Goal: Task Accomplishment & Management: Use online tool/utility

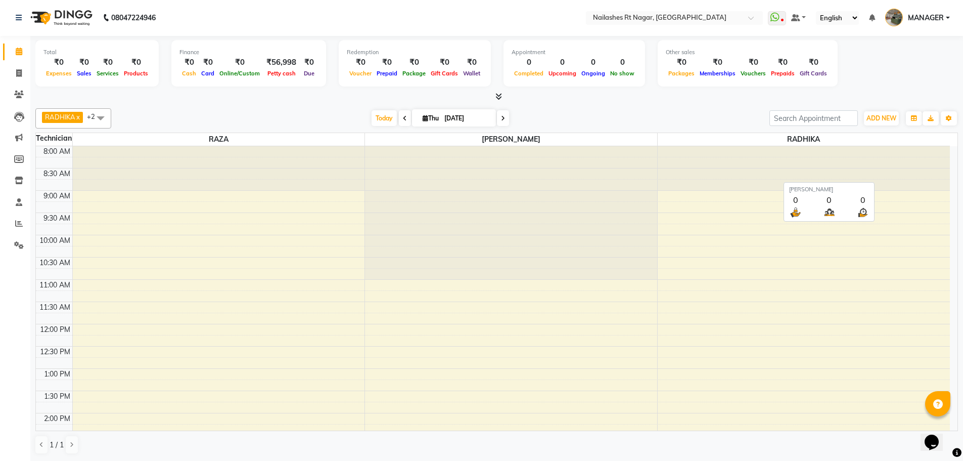
scroll to position [294, 0]
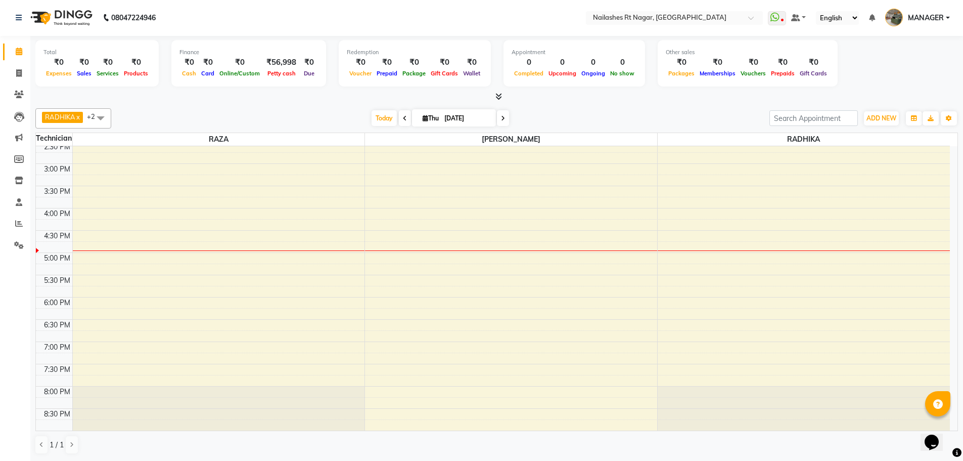
click at [581, 110] on div "RADHIKA x RAZA x [PERSON_NAME] x +2 UnSelect All [PERSON_NAME] [PERSON_NAME] [D…" at bounding box center [496, 118] width 923 height 20
drag, startPoint x: 252, startPoint y: 15, endPoint x: 108, endPoint y: 18, distance: 144.2
click at [108, 18] on nav "08047224946 Need Help? Call us on 08047224946 Select Location × Nailashes Rt Na…" at bounding box center [481, 17] width 963 height 36
click at [262, 6] on nav "08047224946 Select Location × [GEOGRAPHIC_DATA] WhatsApp Status ✕ Status: Disco…" at bounding box center [481, 17] width 963 height 36
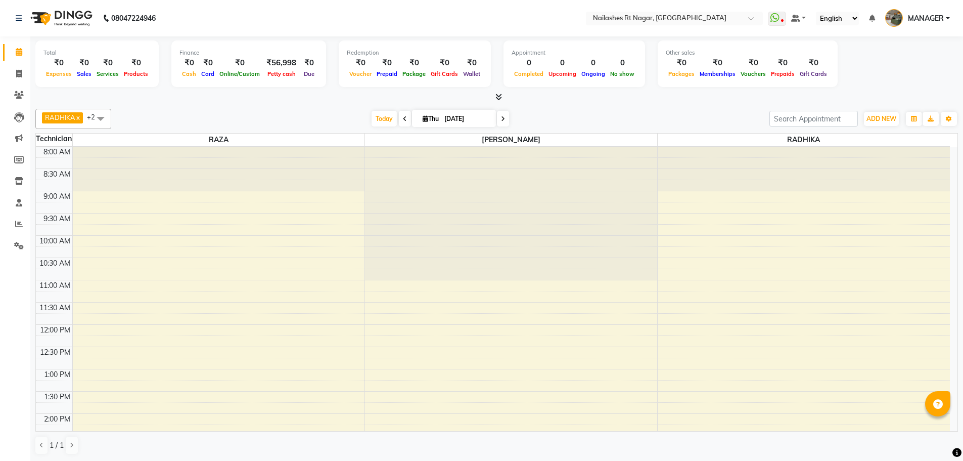
click at [246, 13] on nav "08047224946 Select Location × [GEOGRAPHIC_DATA] WhatsApp Status ✕ Status: Disco…" at bounding box center [481, 18] width 963 height 36
click at [15, 247] on icon at bounding box center [19, 246] width 10 height 8
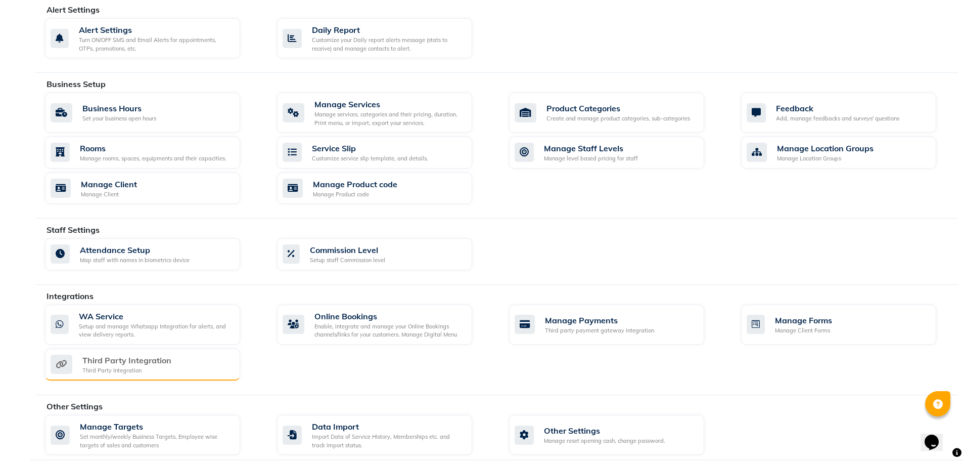
scroll to position [292, 0]
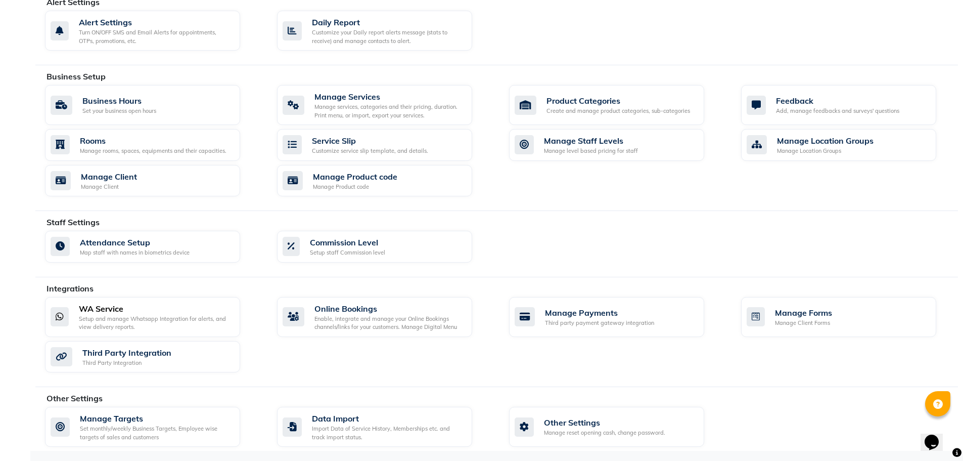
click at [160, 313] on div "WA Service" at bounding box center [155, 308] width 153 height 12
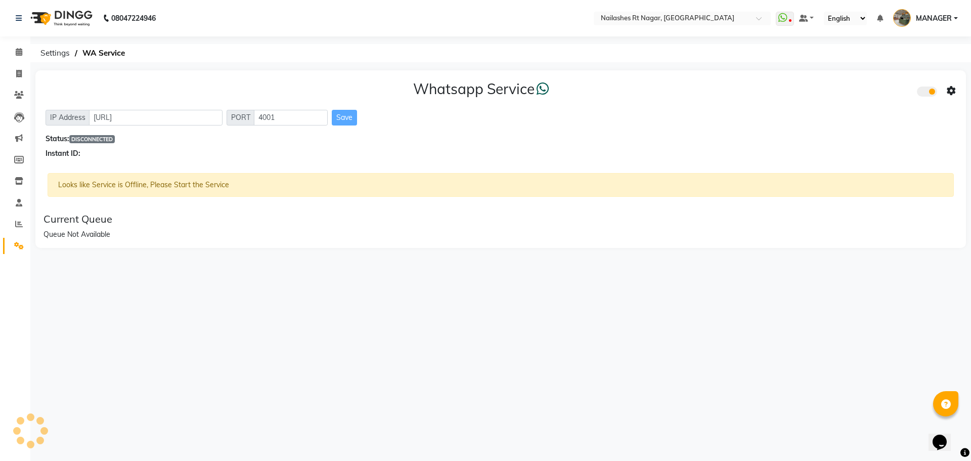
click at [341, 119] on div "Save" at bounding box center [344, 118] width 25 height 16
click at [225, 173] on div "Looks like Service is Offline, Please Start the Service" at bounding box center [501, 185] width 906 height 24
click at [227, 184] on div "Looks like Service is Offline, Please Start the Service" at bounding box center [501, 185] width 906 height 24
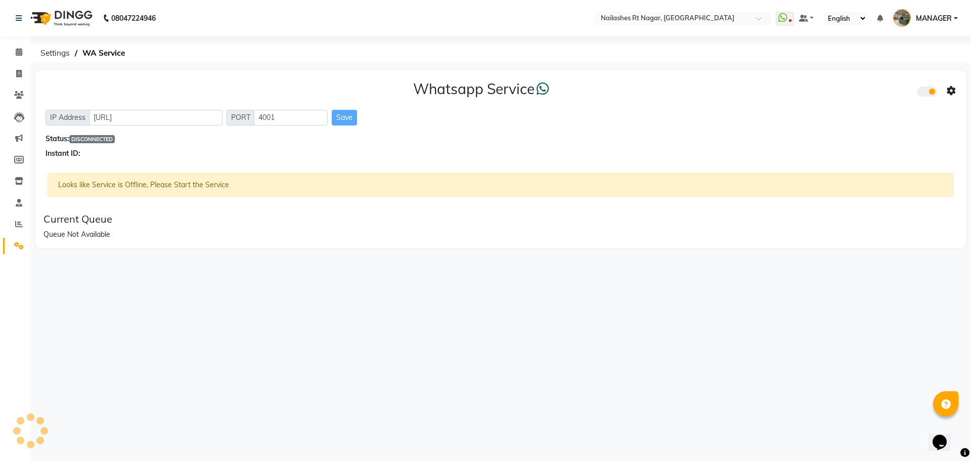
click at [227, 184] on div "Looks like Service is Offline, Please Start the Service" at bounding box center [501, 185] width 906 height 24
click at [262, 170] on div "Whatsapp Service IP Address [URL] PORT 4001 Save Status: DISCONNECTED Instant I…" at bounding box center [500, 159] width 931 height 178
click at [102, 135] on span "DISCONNECTED" at bounding box center [92, 139] width 46 height 8
click at [147, 115] on input "[URL]" at bounding box center [156, 118] width 134 height 16
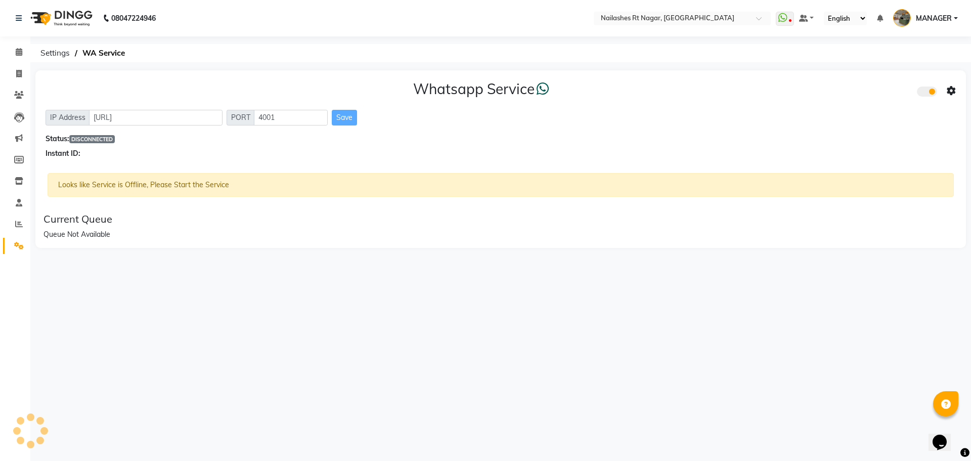
click at [202, 141] on div "Status: DISCONNECTED" at bounding box center [501, 139] width 910 height 11
click at [24, 53] on span at bounding box center [19, 53] width 18 height 12
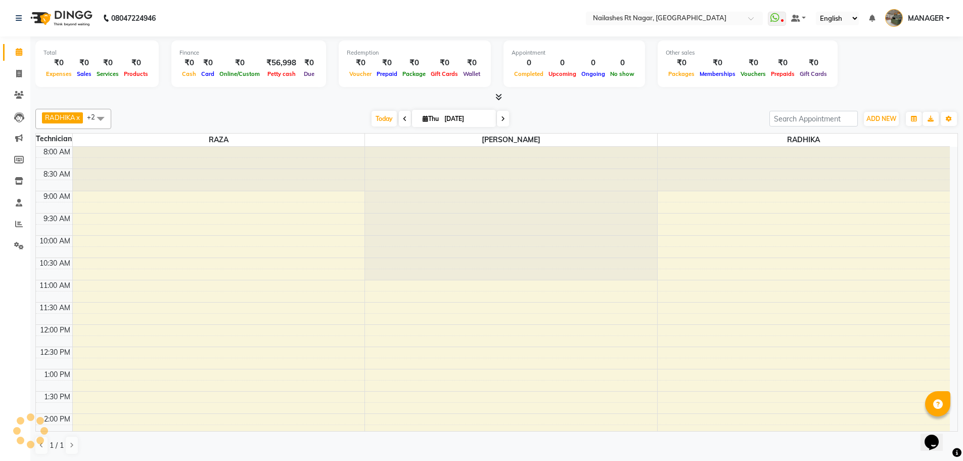
click at [228, 20] on nav "08047224946 Select Location × [GEOGRAPHIC_DATA] WhatsApp Status ✕ Status: Disco…" at bounding box center [481, 18] width 963 height 36
click at [208, 10] on nav "08047224946 Select Location × [GEOGRAPHIC_DATA] WhatsApp Status ✕ Status: Disco…" at bounding box center [481, 18] width 963 height 36
drag, startPoint x: 21, startPoint y: 222, endPoint x: 37, endPoint y: 217, distance: 16.7
click at [37, 217] on div "9:30 AM" at bounding box center [54, 218] width 36 height 11
click at [21, 227] on icon at bounding box center [19, 224] width 8 height 8
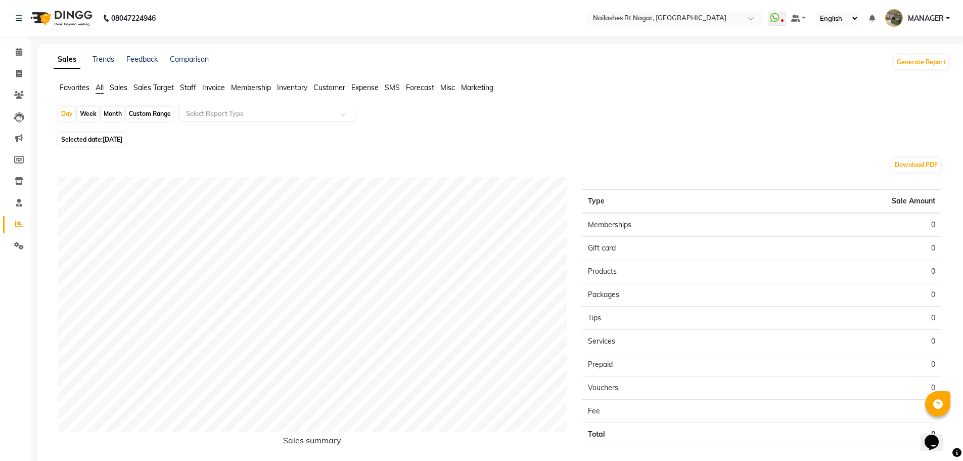
click at [192, 87] on span "Staff" at bounding box center [188, 87] width 16 height 9
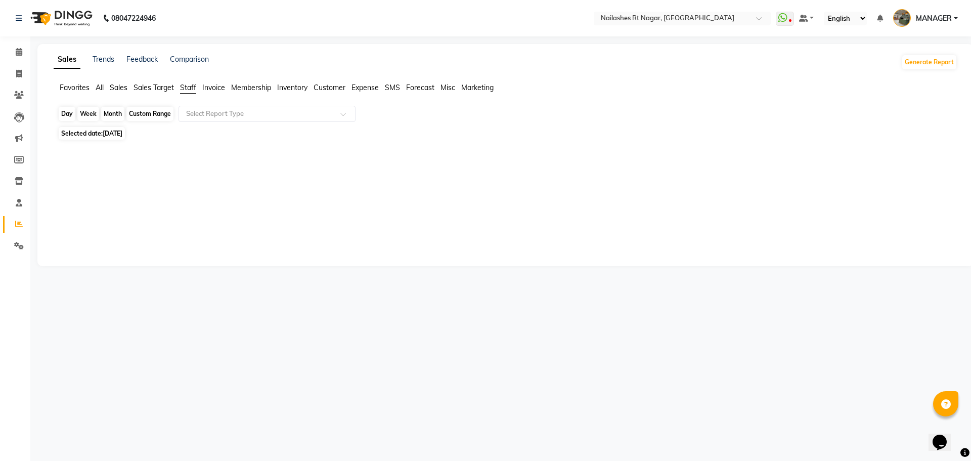
click at [71, 119] on div "Day" at bounding box center [67, 114] width 17 height 14
select select "9"
select select "2025"
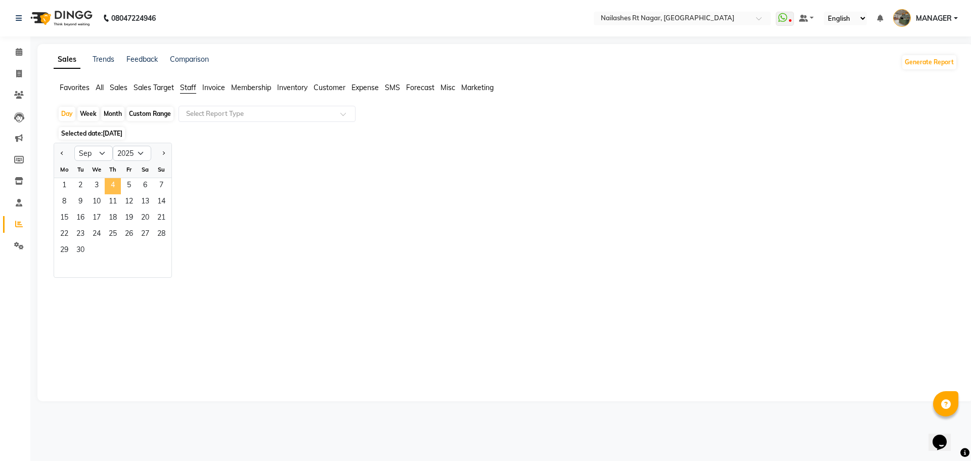
click at [113, 186] on span "4" at bounding box center [113, 186] width 16 height 16
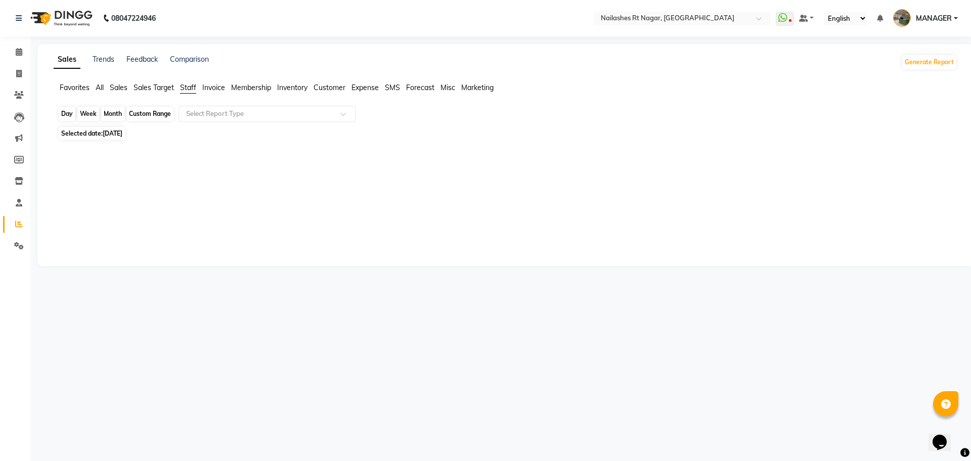
click at [69, 113] on div "Day" at bounding box center [67, 114] width 17 height 14
select select "9"
select select "2025"
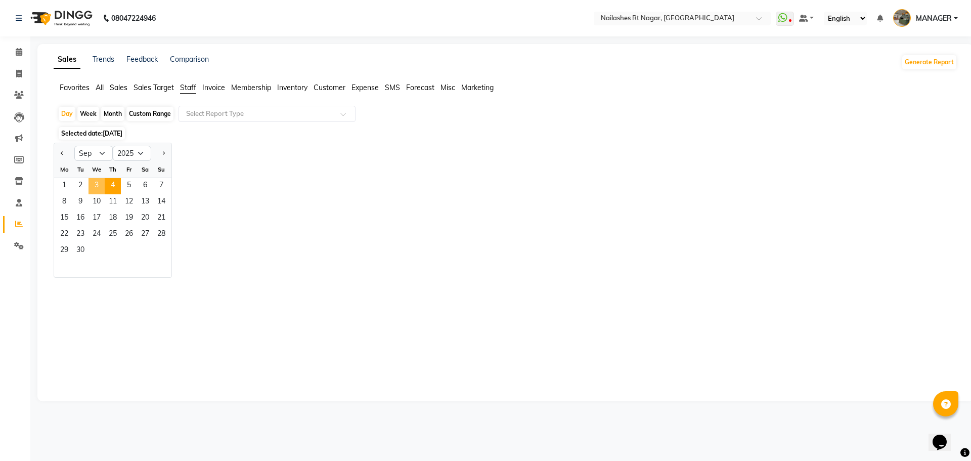
click at [91, 186] on span "3" at bounding box center [97, 186] width 16 height 16
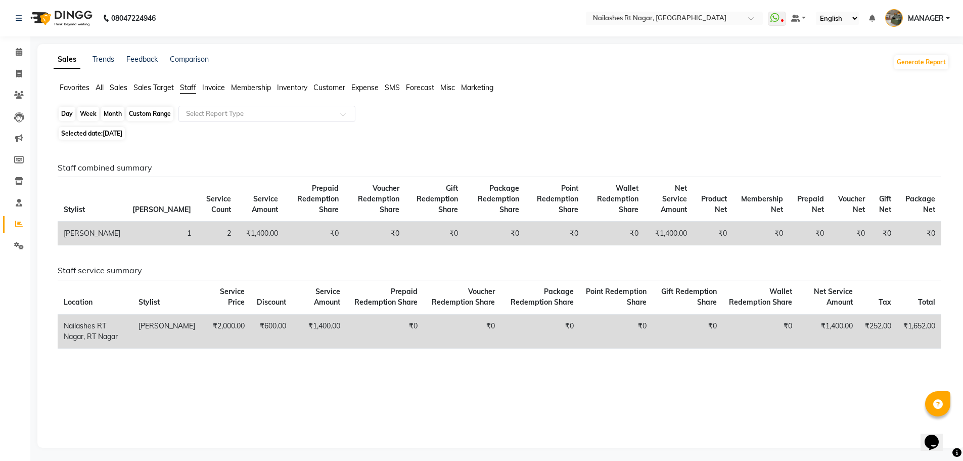
click at [71, 117] on div "Day" at bounding box center [67, 114] width 17 height 14
select select "9"
select select "2025"
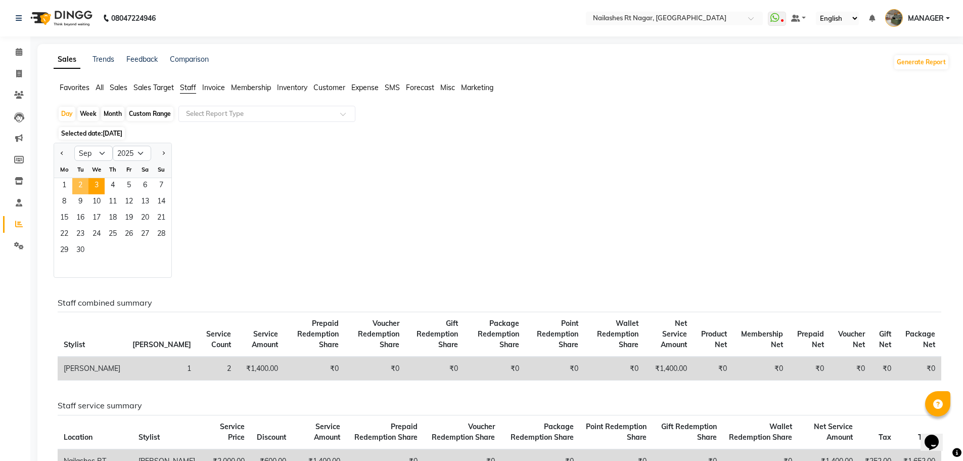
click at [77, 186] on span "2" at bounding box center [80, 186] width 16 height 16
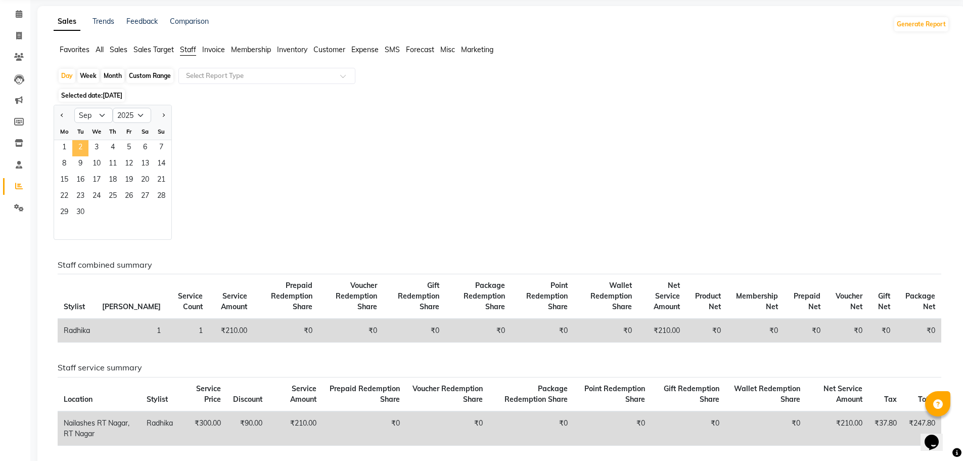
scroll to position [2, 0]
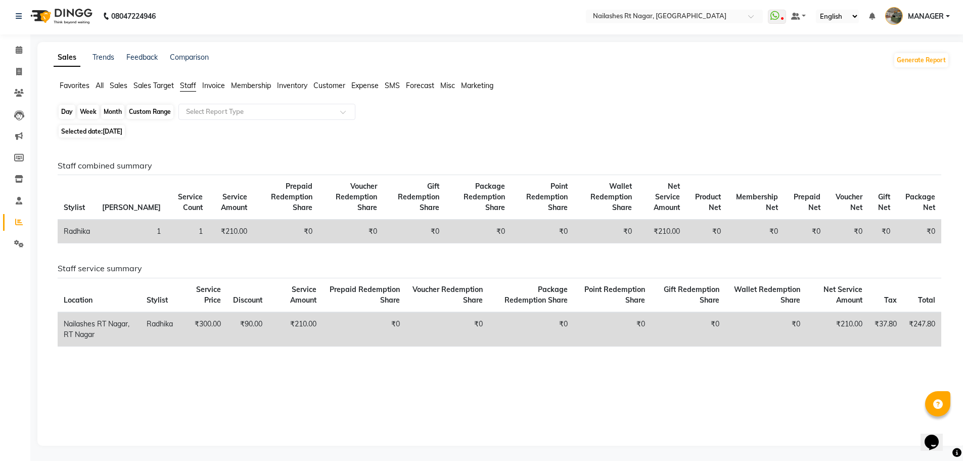
click at [64, 115] on div "Day" at bounding box center [67, 112] width 17 height 14
select select "9"
select select "2025"
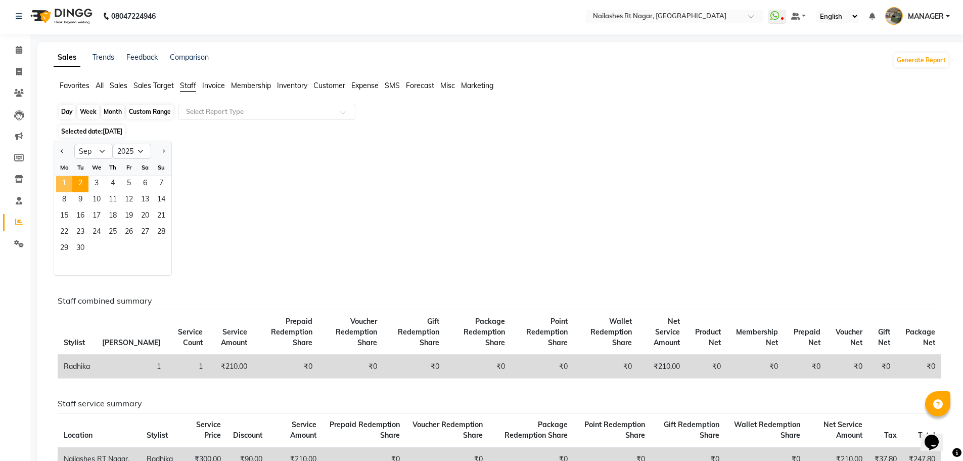
scroll to position [73, 0]
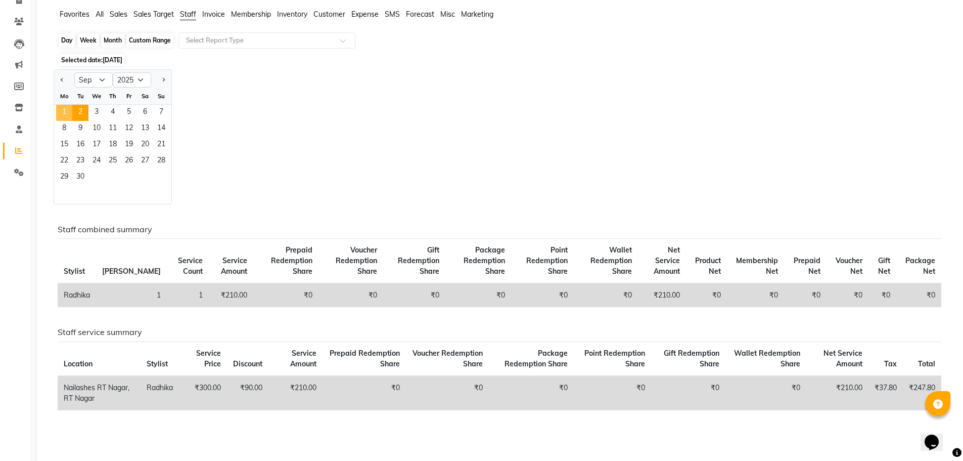
click at [64, 118] on span "1" at bounding box center [64, 113] width 16 height 16
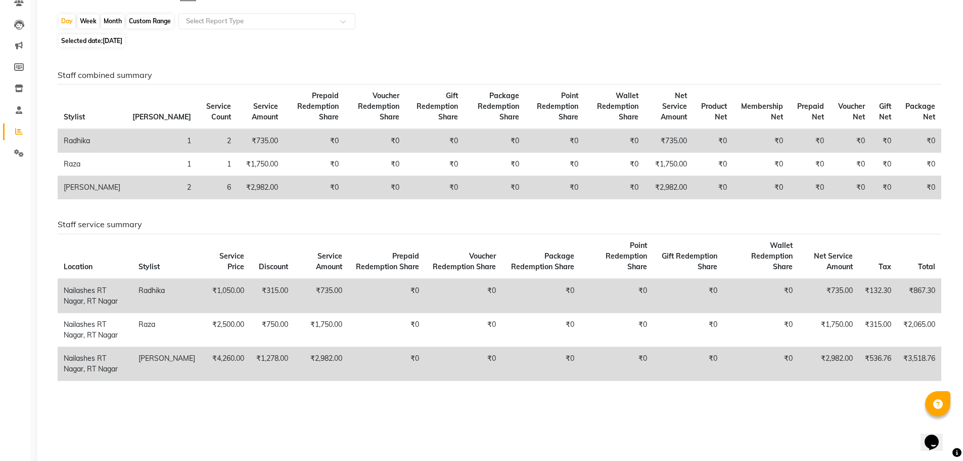
scroll to position [101, 0]
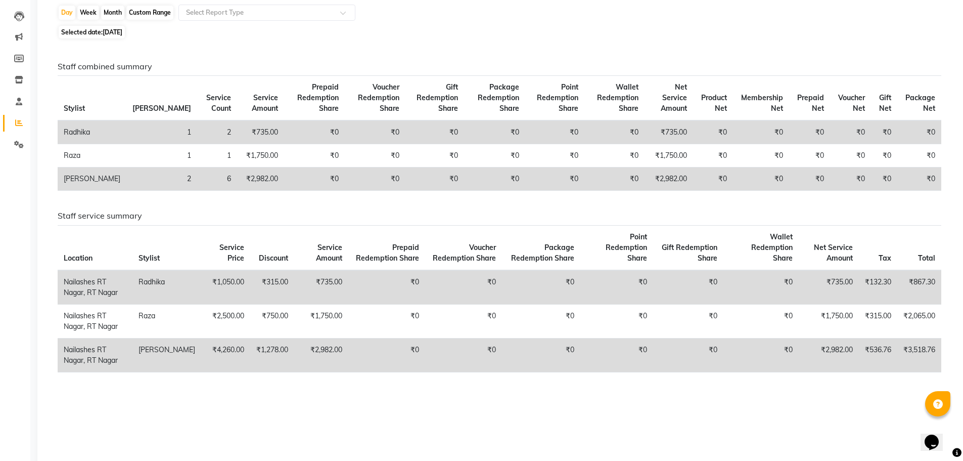
click at [113, 16] on div "Month" at bounding box center [112, 13] width 23 height 14
select select "9"
select select "2025"
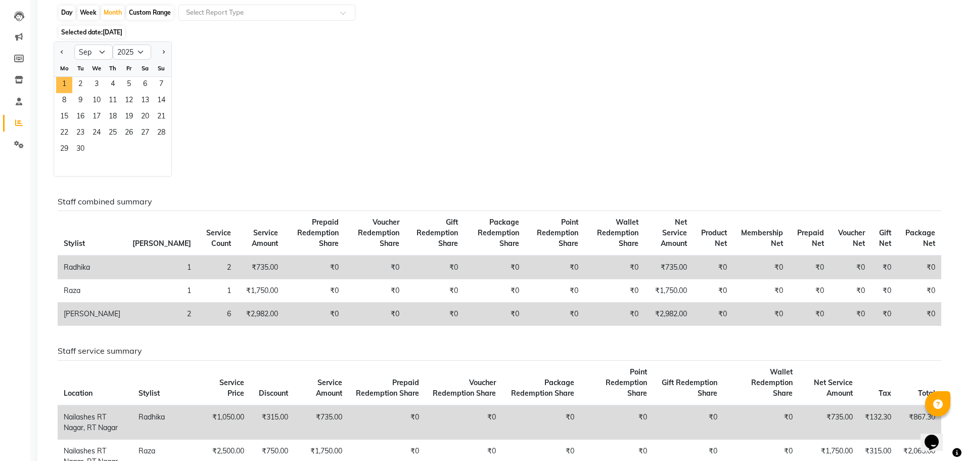
click at [71, 83] on span "1" at bounding box center [64, 85] width 16 height 16
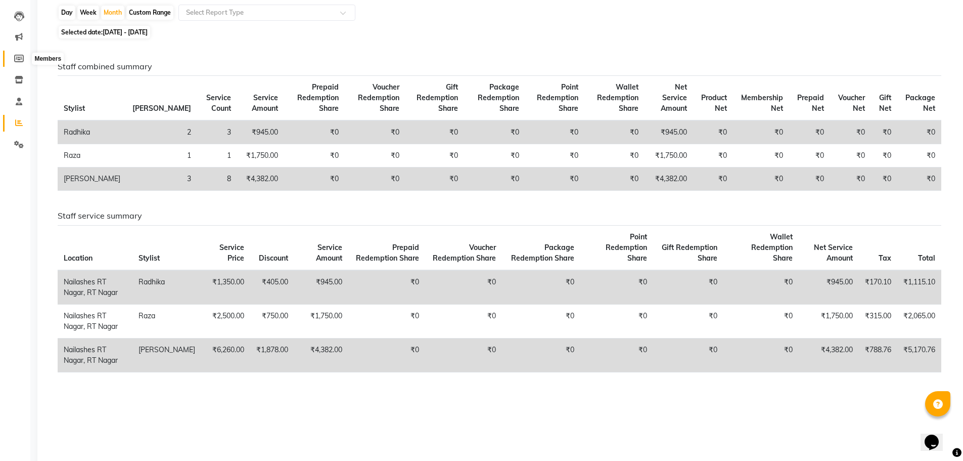
click at [17, 62] on icon at bounding box center [19, 59] width 10 height 8
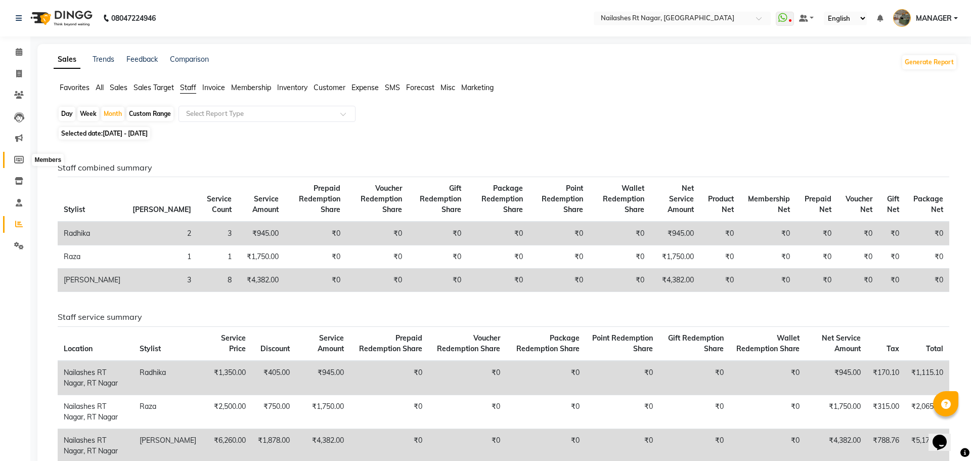
select select
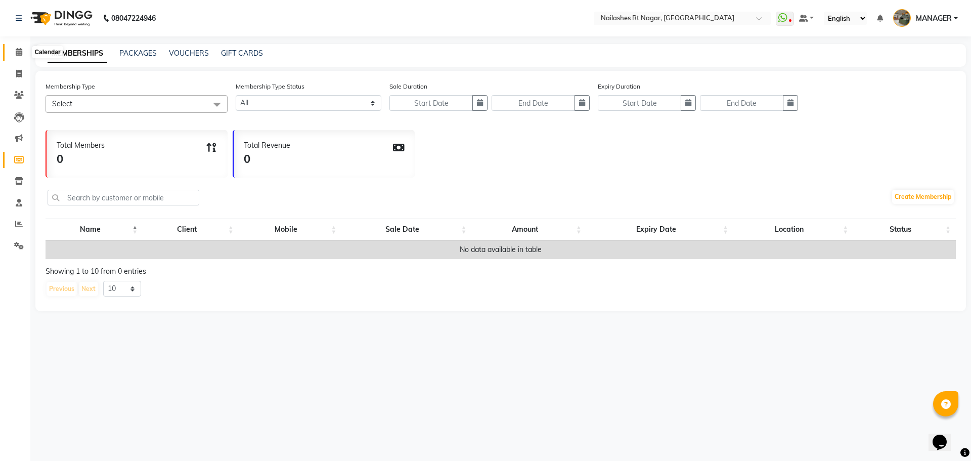
click at [24, 54] on span at bounding box center [19, 53] width 18 height 12
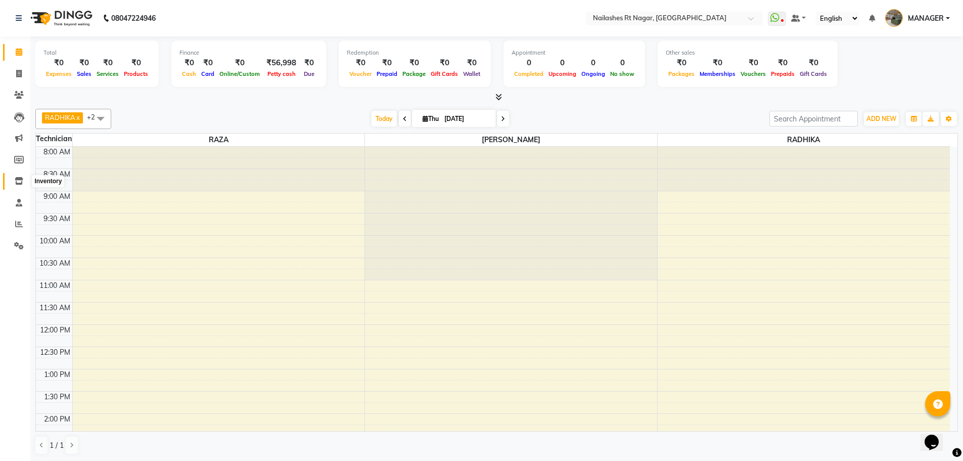
click at [19, 182] on icon at bounding box center [19, 181] width 9 height 8
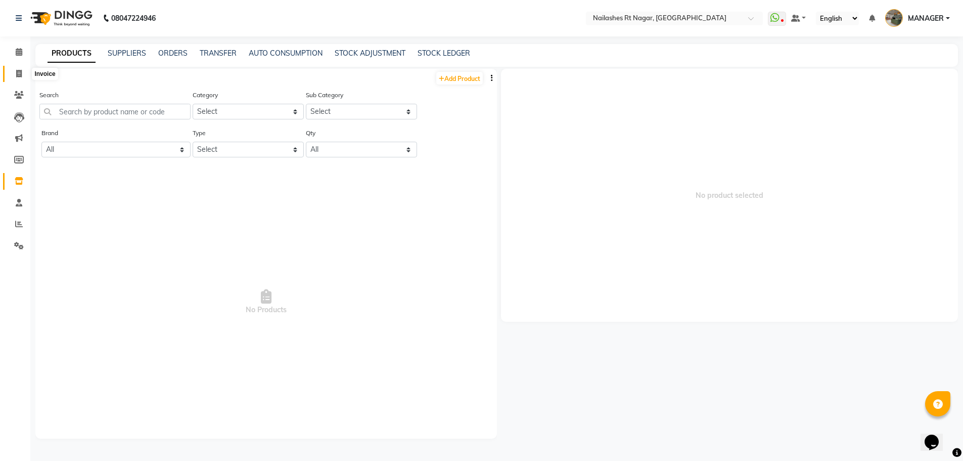
click at [22, 75] on span at bounding box center [19, 74] width 18 height 12
select select "8624"
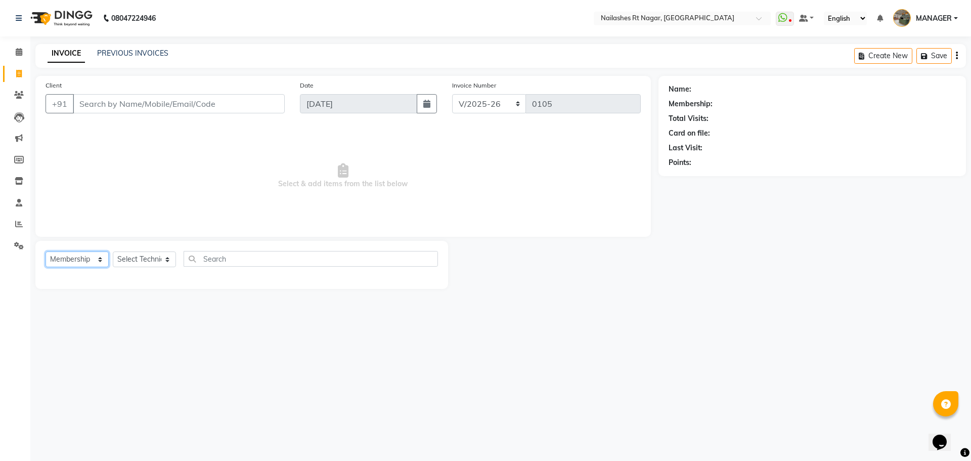
click at [91, 259] on select "Select Service Product Membership Package Voucher Prepaid Gift Card" at bounding box center [77, 259] width 63 height 16
select select "service"
click at [46, 251] on select "Select Service Product Membership Package Voucher Prepaid Gift Card" at bounding box center [77, 259] width 63 height 16
click at [127, 257] on select "Select Technician MANAGER RADHIKA [PERSON_NAME] [PERSON_NAME]" at bounding box center [144, 259] width 63 height 16
select select "86382"
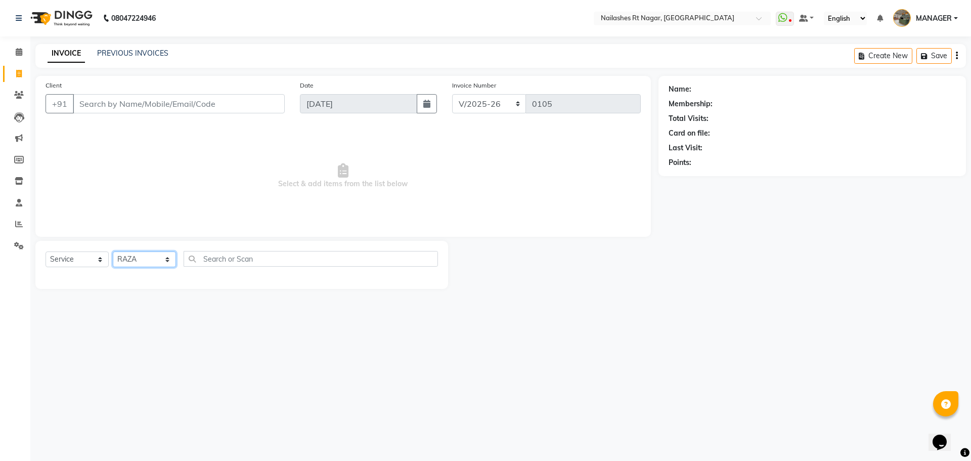
click at [113, 251] on select "Select Technician MANAGER RADHIKA [PERSON_NAME] [PERSON_NAME]" at bounding box center [144, 259] width 63 height 16
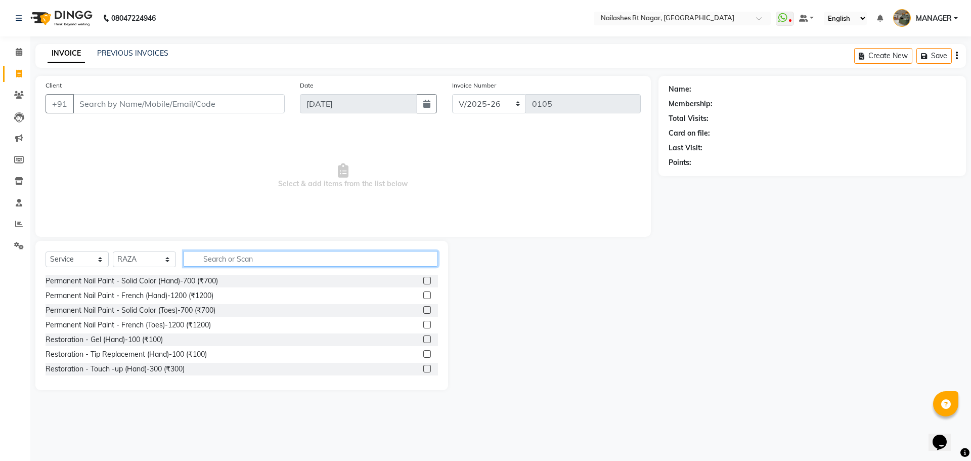
click at [253, 259] on input "text" at bounding box center [311, 259] width 254 height 16
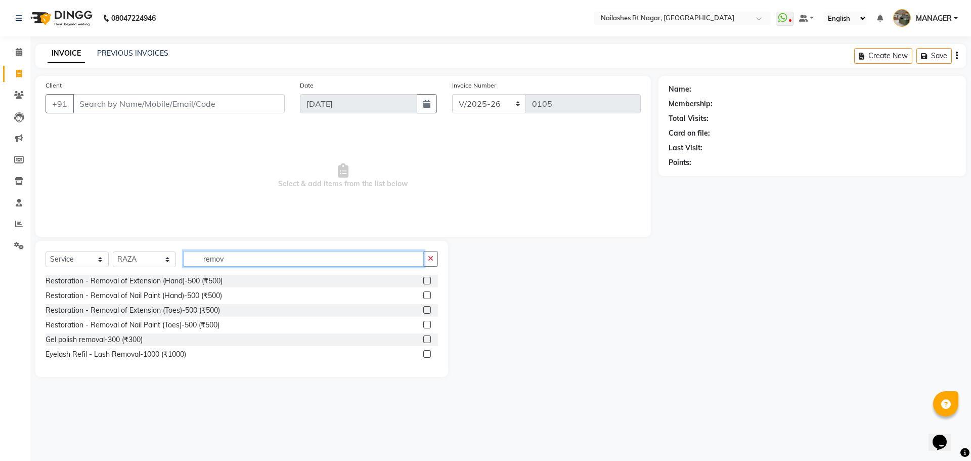
type input "remov"
click at [241, 280] on div "Restoration - Removal of Extension (Hand)-500 (₹500)" at bounding box center [242, 281] width 392 height 13
click at [426, 280] on label at bounding box center [427, 281] width 8 height 8
click at [426, 280] on input "checkbox" at bounding box center [426, 281] width 7 height 7
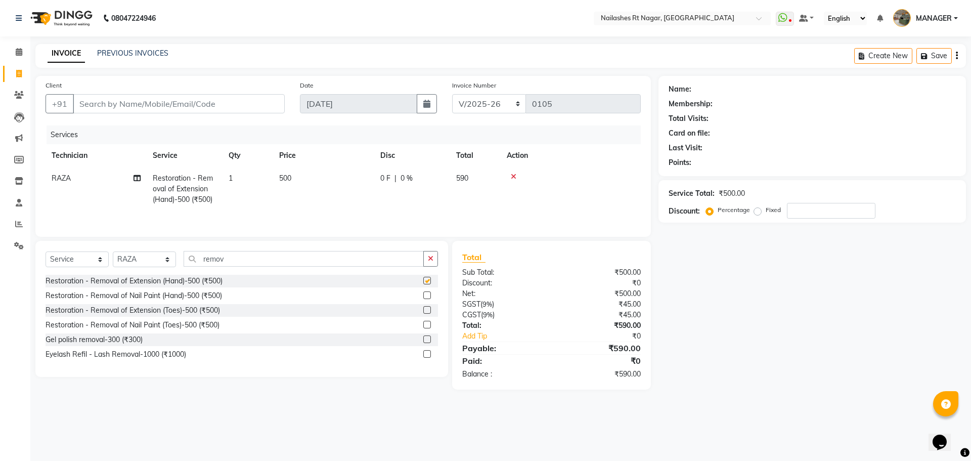
checkbox input "false"
click at [824, 211] on input "number" at bounding box center [831, 211] width 89 height 16
type input "30"
click at [234, 104] on input "Client" at bounding box center [179, 103] width 212 height 19
type input "5"
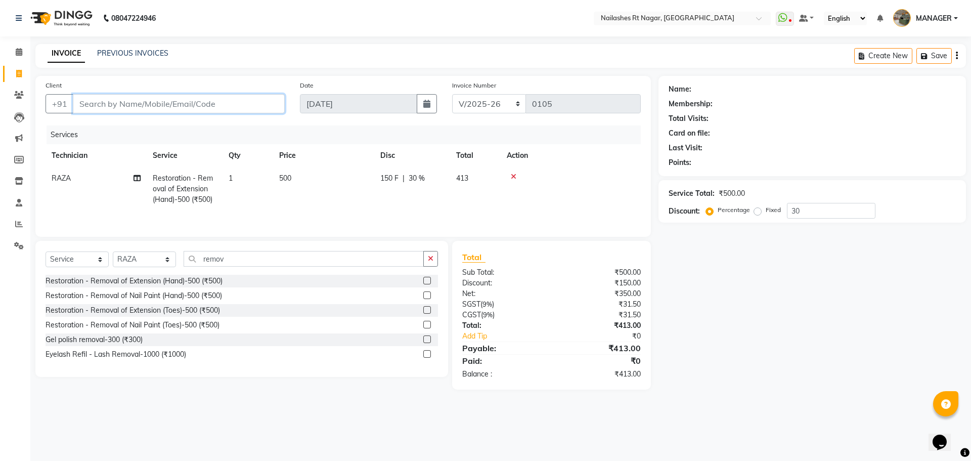
type input "0"
type input "5"
click at [508, 173] on div at bounding box center [571, 176] width 128 height 7
click at [516, 176] on icon at bounding box center [514, 176] width 6 height 7
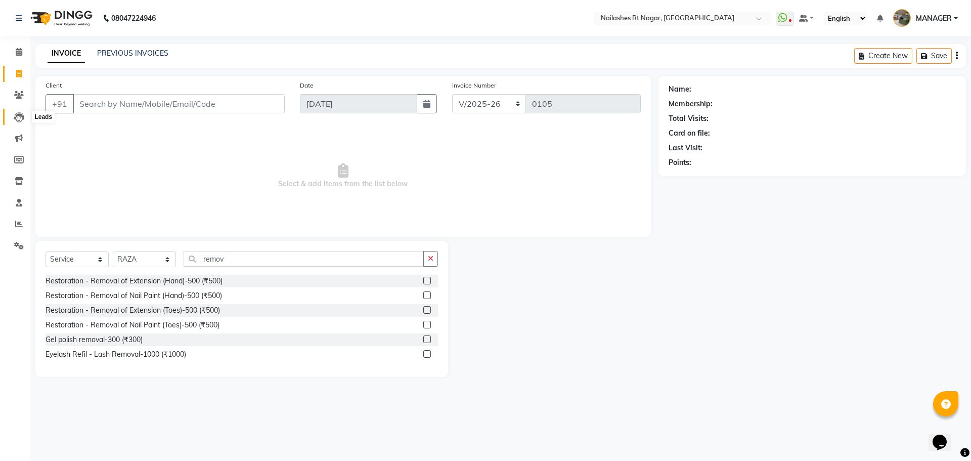
drag, startPoint x: 19, startPoint y: 121, endPoint x: 580, endPoint y: 50, distance: 565.0
click at [19, 121] on icon at bounding box center [19, 117] width 10 height 10
click at [20, 55] on icon at bounding box center [19, 52] width 7 height 8
click at [167, 261] on select "Select Technician MANAGER RADHIKA [PERSON_NAME] [PERSON_NAME]" at bounding box center [144, 259] width 63 height 16
click at [91, 257] on select "Select Service Product Membership Package Voucher Prepaid Gift Card" at bounding box center [77, 259] width 63 height 16
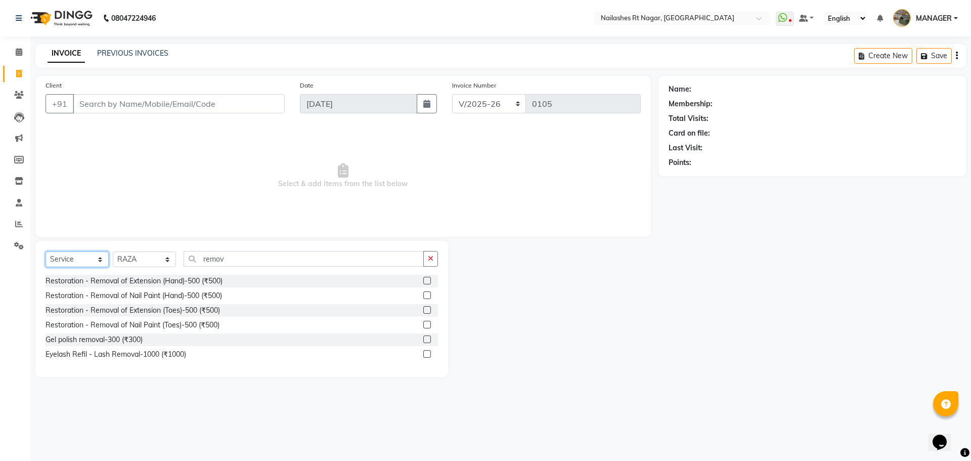
select select "membership"
click at [46, 251] on select "Select Service Product Membership Package Voucher Prepaid Gift Card" at bounding box center [77, 259] width 63 height 16
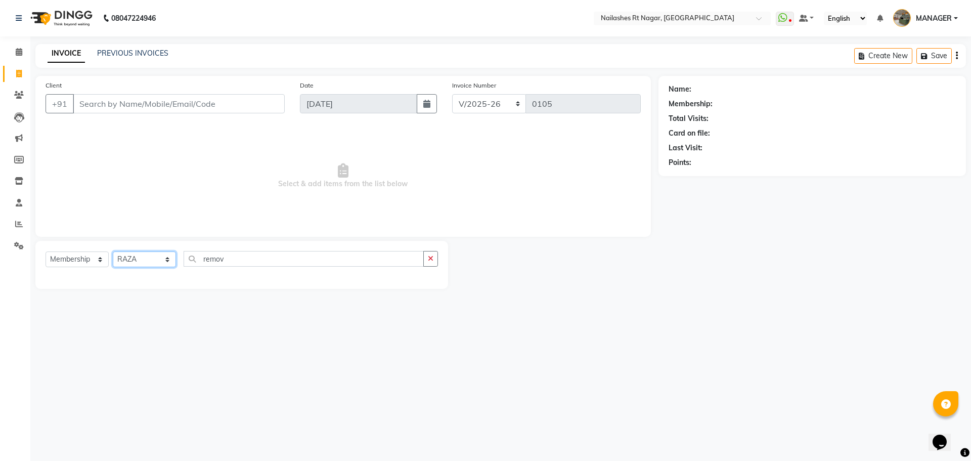
click at [169, 256] on select "Select Technician MANAGER RADHIKA [PERSON_NAME] [PERSON_NAME]" at bounding box center [144, 259] width 63 height 16
select select
click at [113, 251] on select "Select Technician MANAGER RADHIKA [PERSON_NAME] [PERSON_NAME]" at bounding box center [144, 259] width 63 height 16
click at [17, 181] on icon at bounding box center [19, 181] width 9 height 8
